Goal: Find specific page/section: Find specific page/section

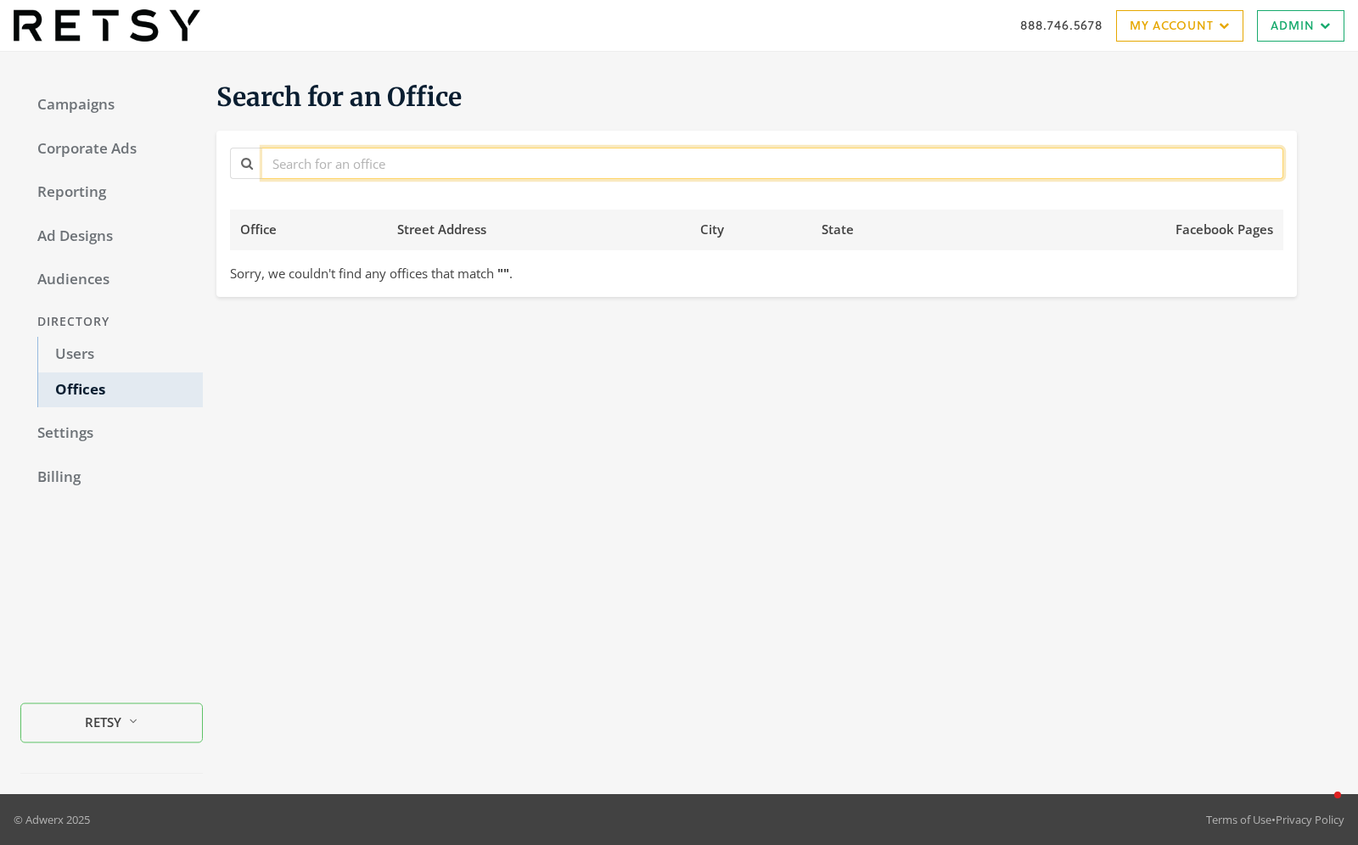
click at [500, 165] on input "text" at bounding box center [772, 163] width 1021 height 31
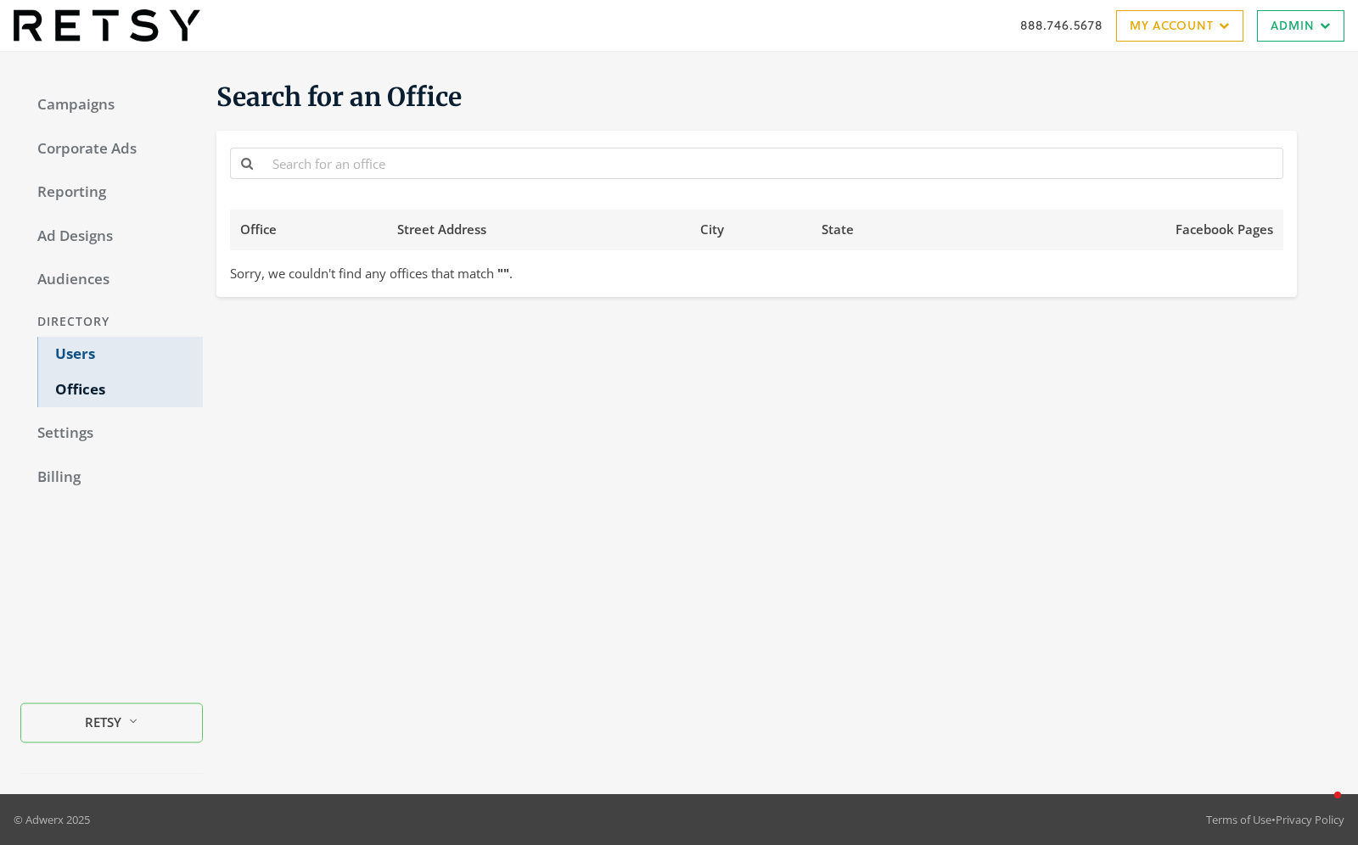
click at [126, 351] on link "Users" at bounding box center [120, 355] width 166 height 36
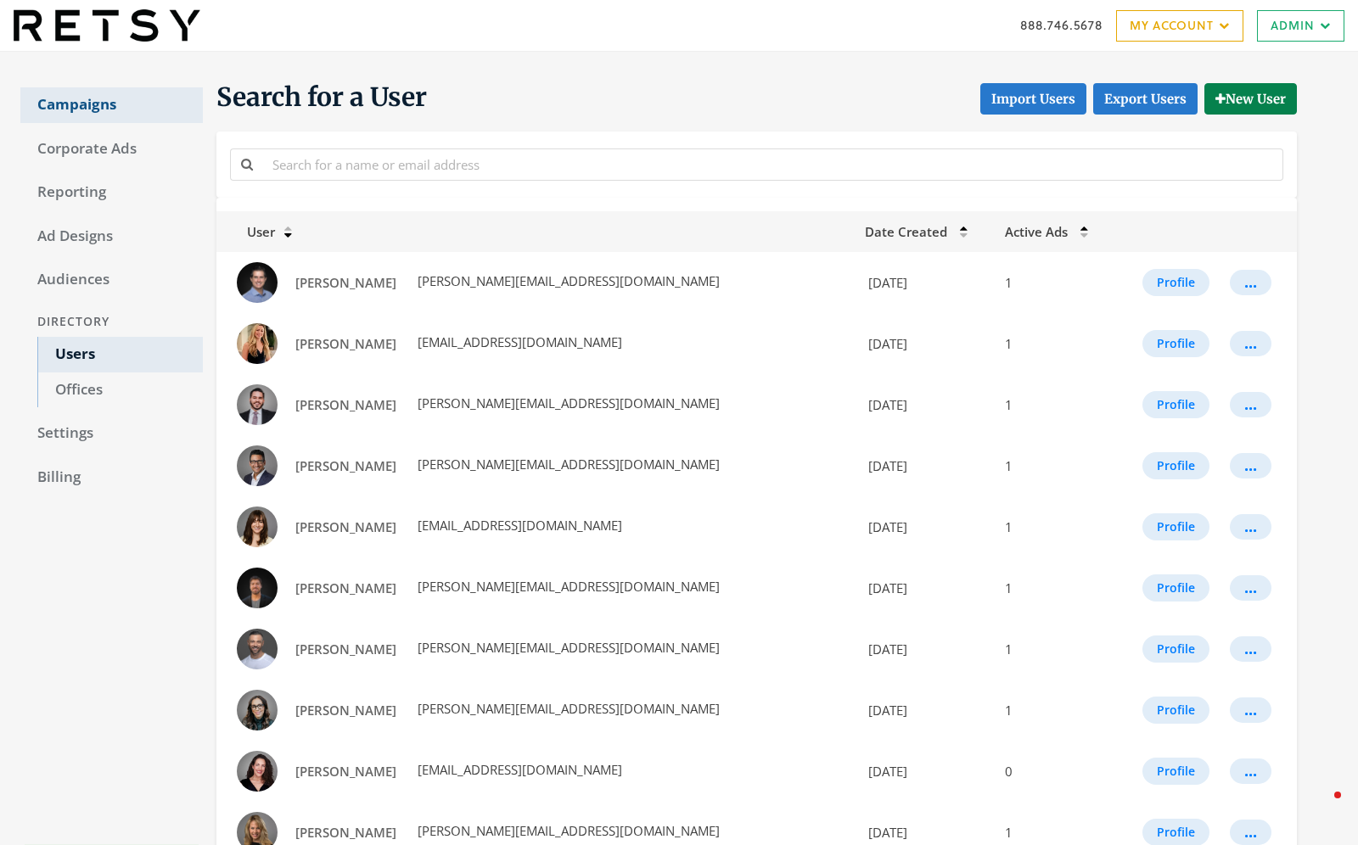
click at [93, 108] on link "Campaigns" at bounding box center [111, 105] width 182 height 36
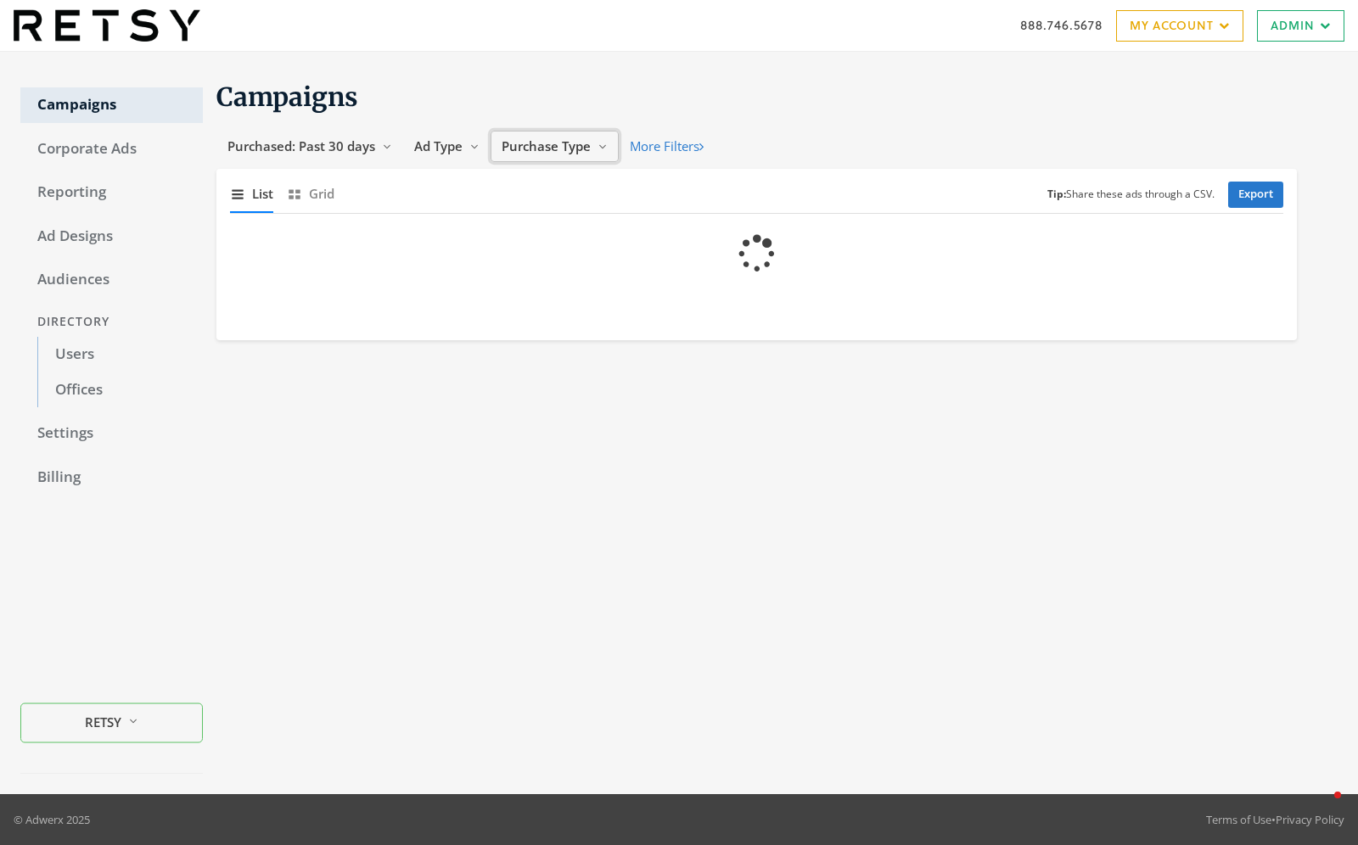
click at [590, 145] on span "Purchase Type" at bounding box center [546, 146] width 89 height 17
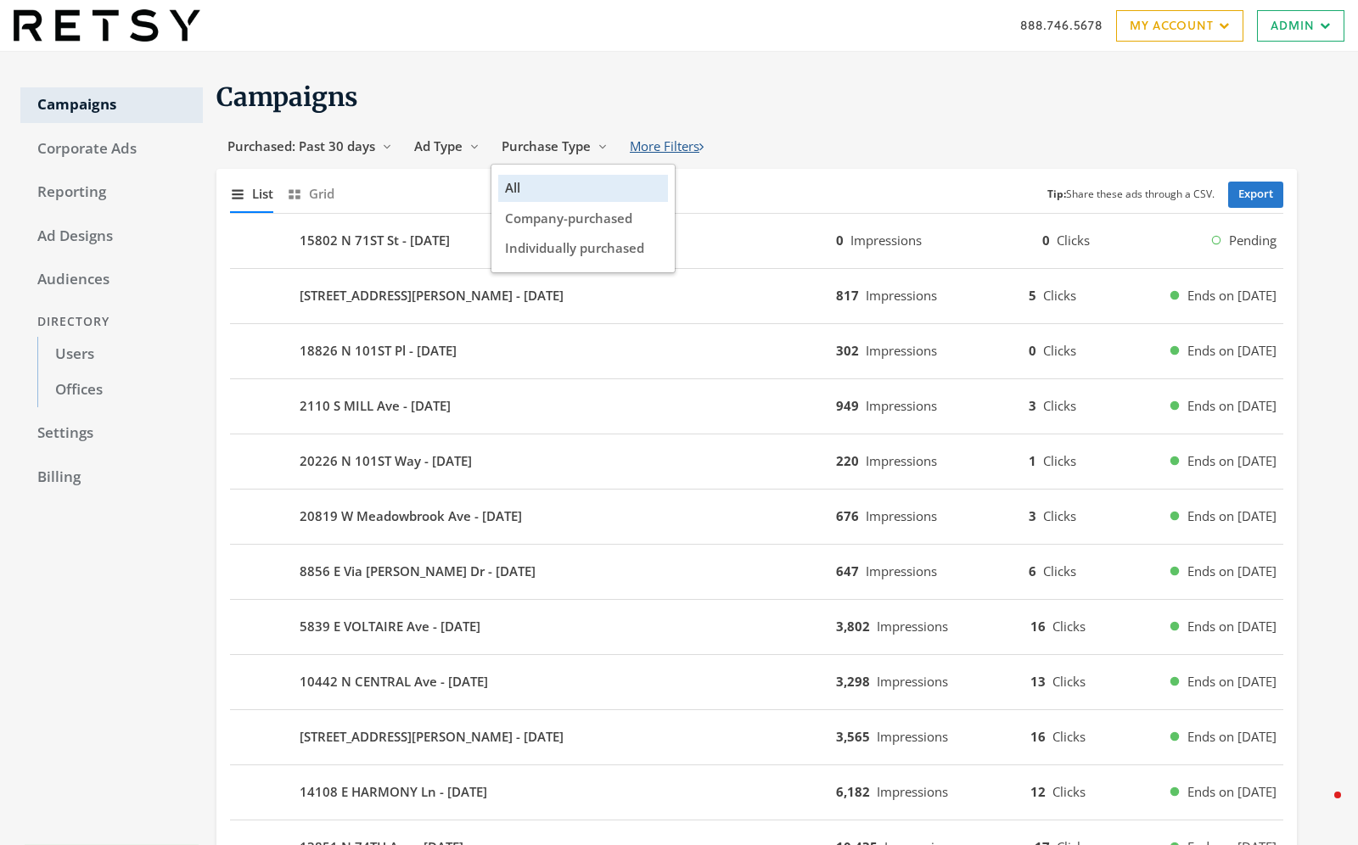
click at [677, 144] on button "More Filters" at bounding box center [667, 146] width 96 height 31
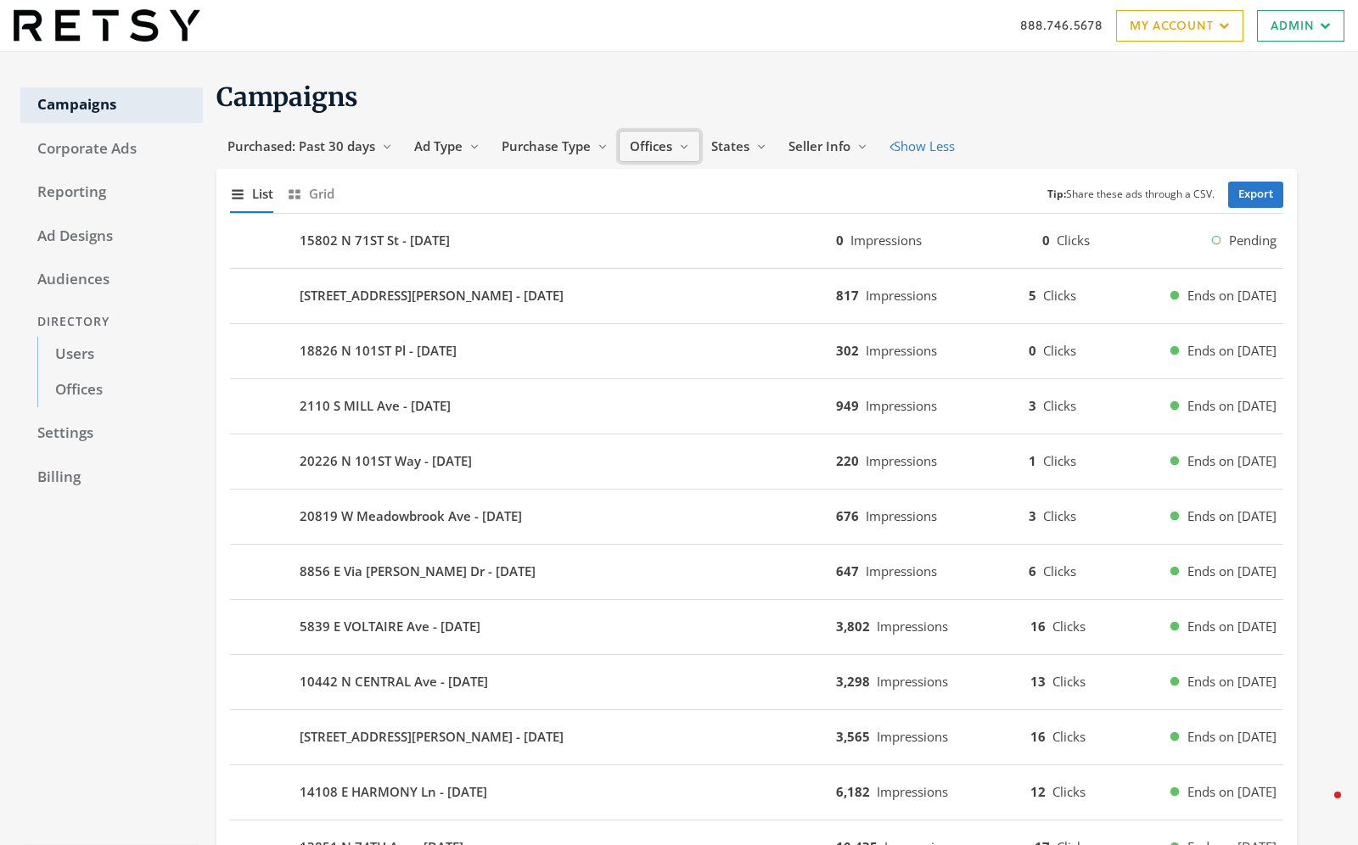
click at [682, 149] on icon "Reveal list of [object Object]" at bounding box center [684, 147] width 10 height 10
click at [667, 115] on section "Campaigns Purchased: Past 30 days Reveal list of Purchased: Past 30 days Ad Typ…" at bounding box center [750, 848] width 1094 height 1535
click at [94, 720] on div "Campaigns Corporate Ads Reporting Ad Designs Audiences Directory Users Offices …" at bounding box center [111, 843] width 182 height 1543
click at [64, 393] on link "Offices" at bounding box center [120, 391] width 166 height 36
